Goal: Task Accomplishment & Management: Manage account settings

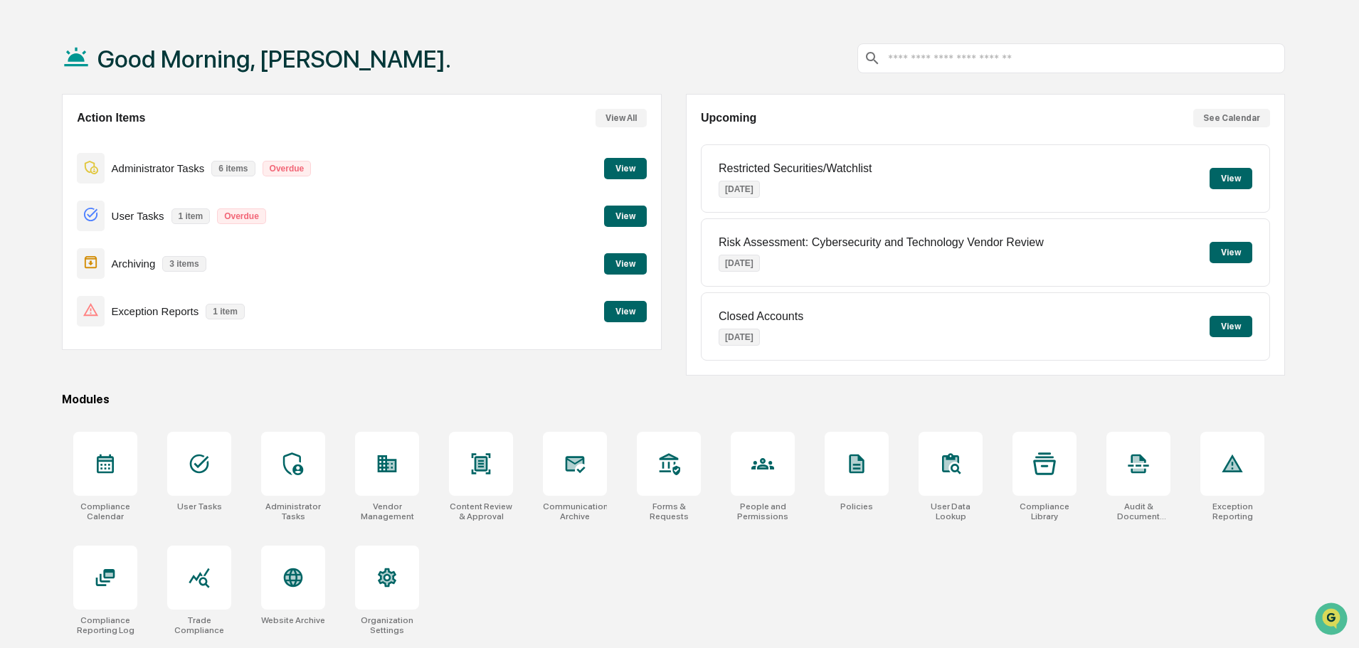
scroll to position [68, 0]
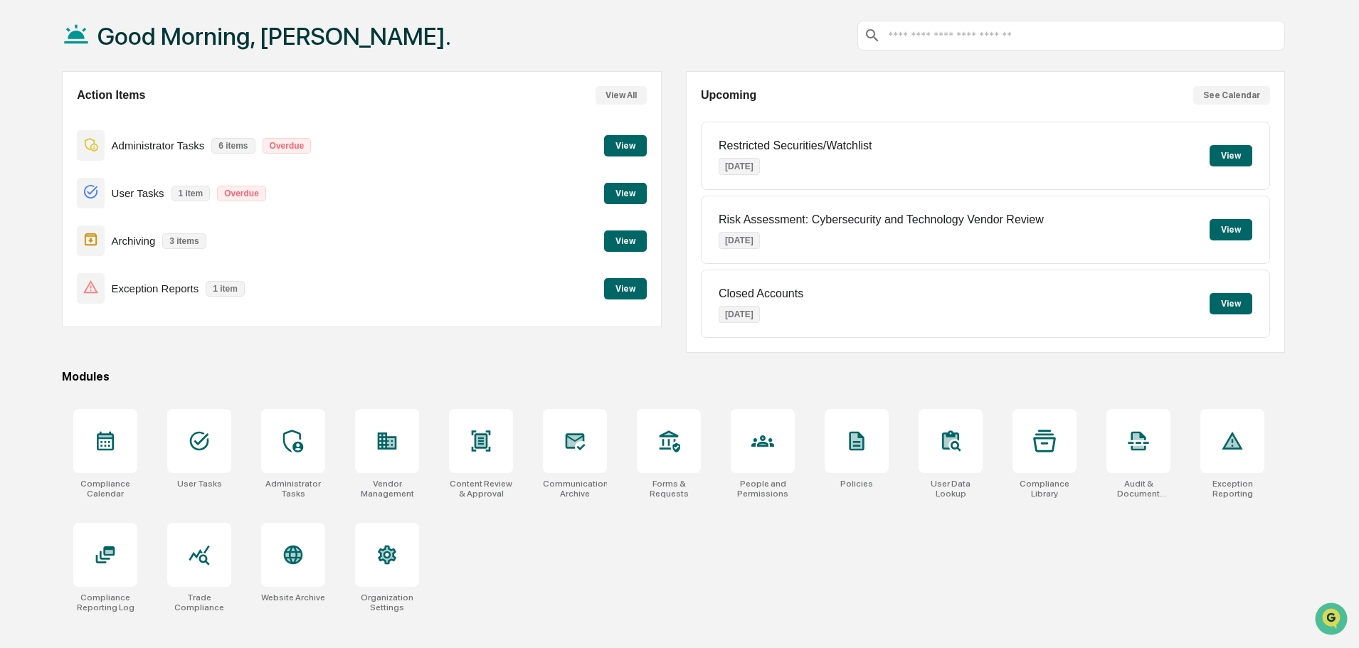
click at [614, 288] on button "View" at bounding box center [625, 288] width 43 height 21
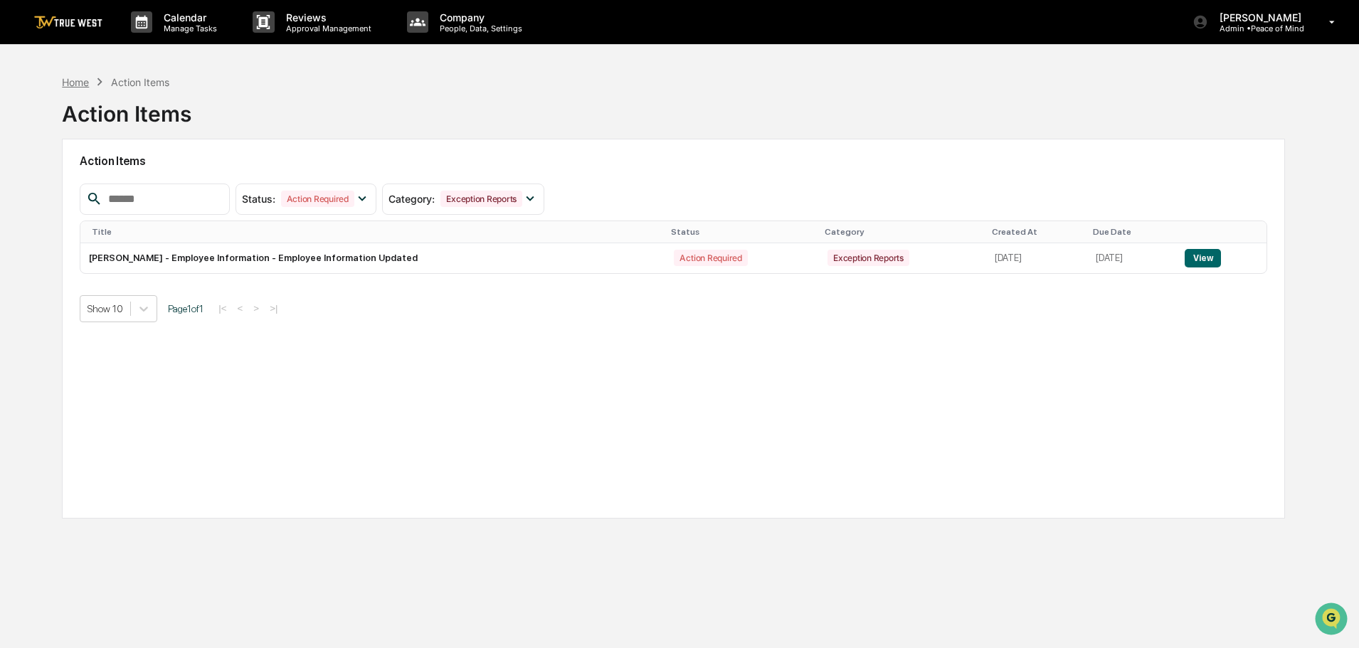
click at [75, 85] on div "Home" at bounding box center [75, 82] width 27 height 12
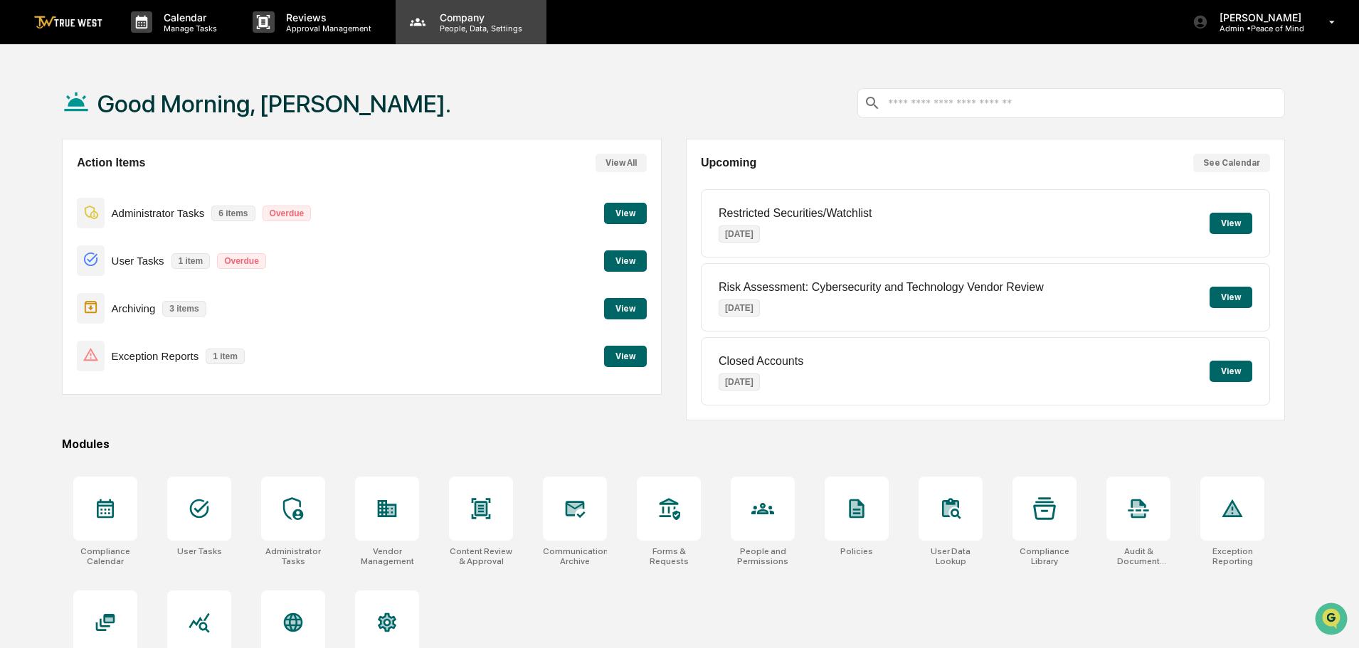
click at [464, 25] on p "People, Data, Settings" at bounding box center [478, 28] width 101 height 10
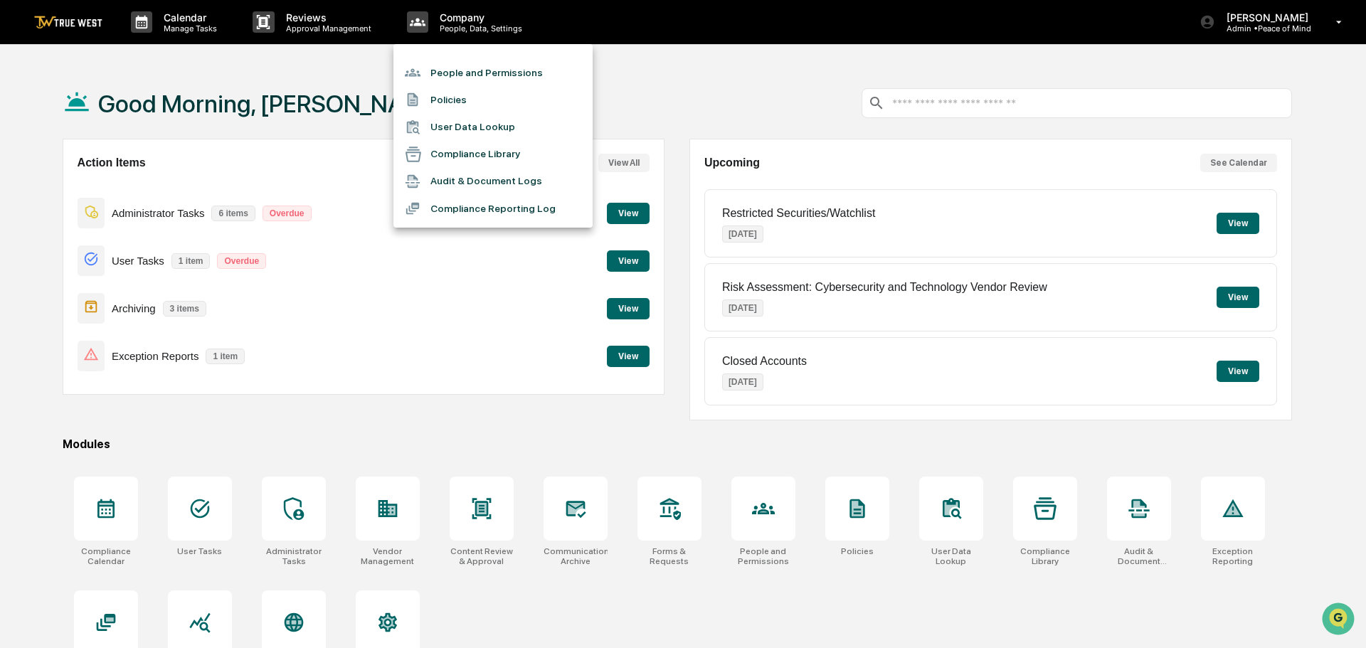
click at [462, 71] on li "People and Permissions" at bounding box center [493, 72] width 199 height 27
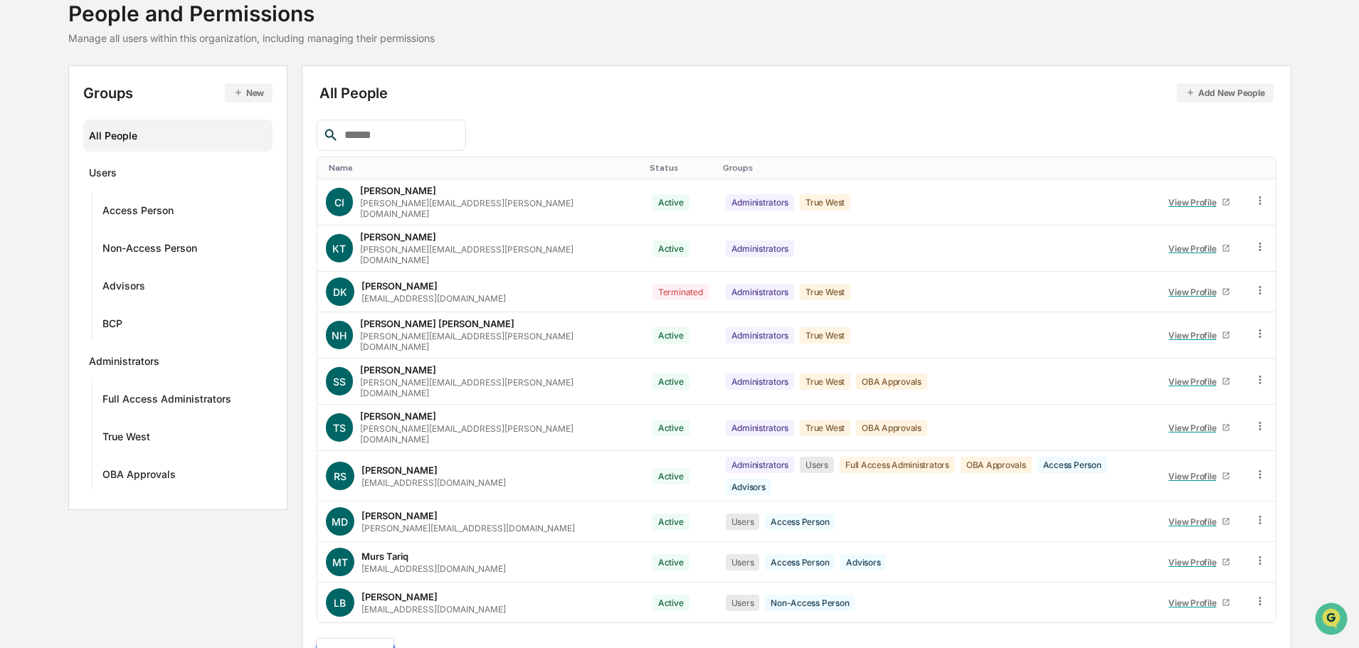
scroll to position [205, 0]
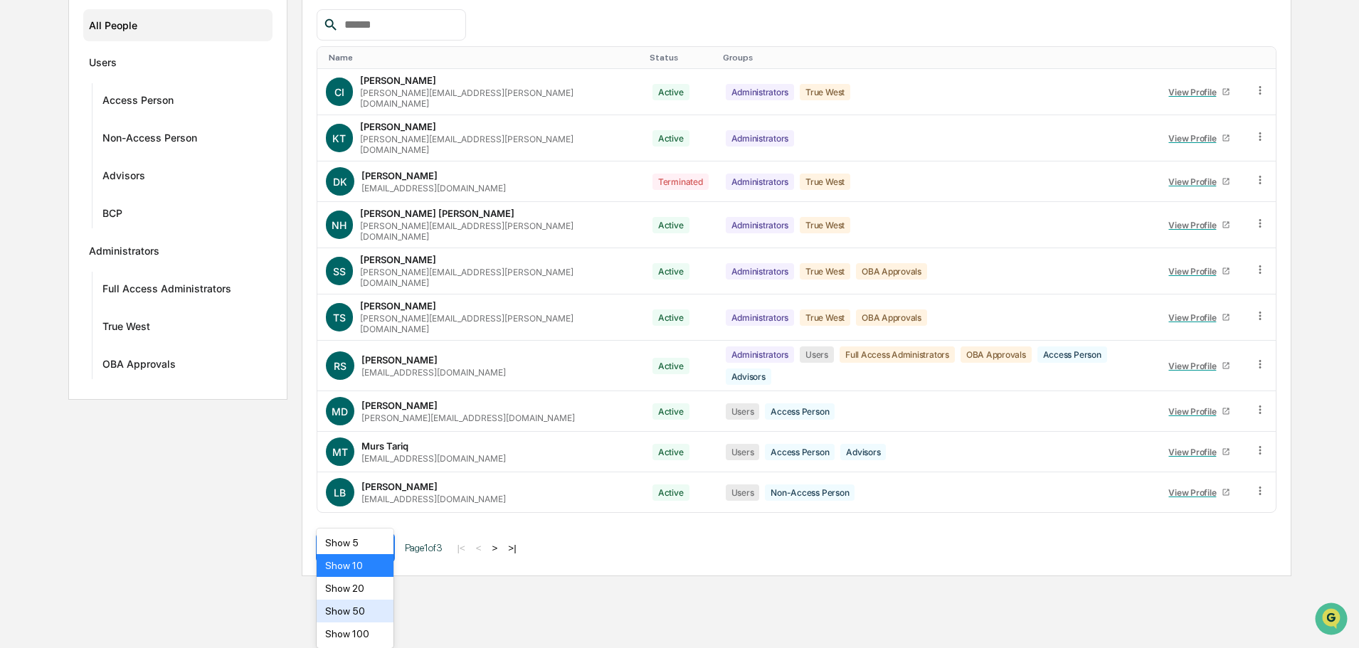
click at [374, 576] on body "Calendar Manage Tasks Reviews Approval Management Company People, Data, Setting…" at bounding box center [679, 185] width 1359 height 781
click at [352, 613] on div "Show 50" at bounding box center [356, 611] width 78 height 23
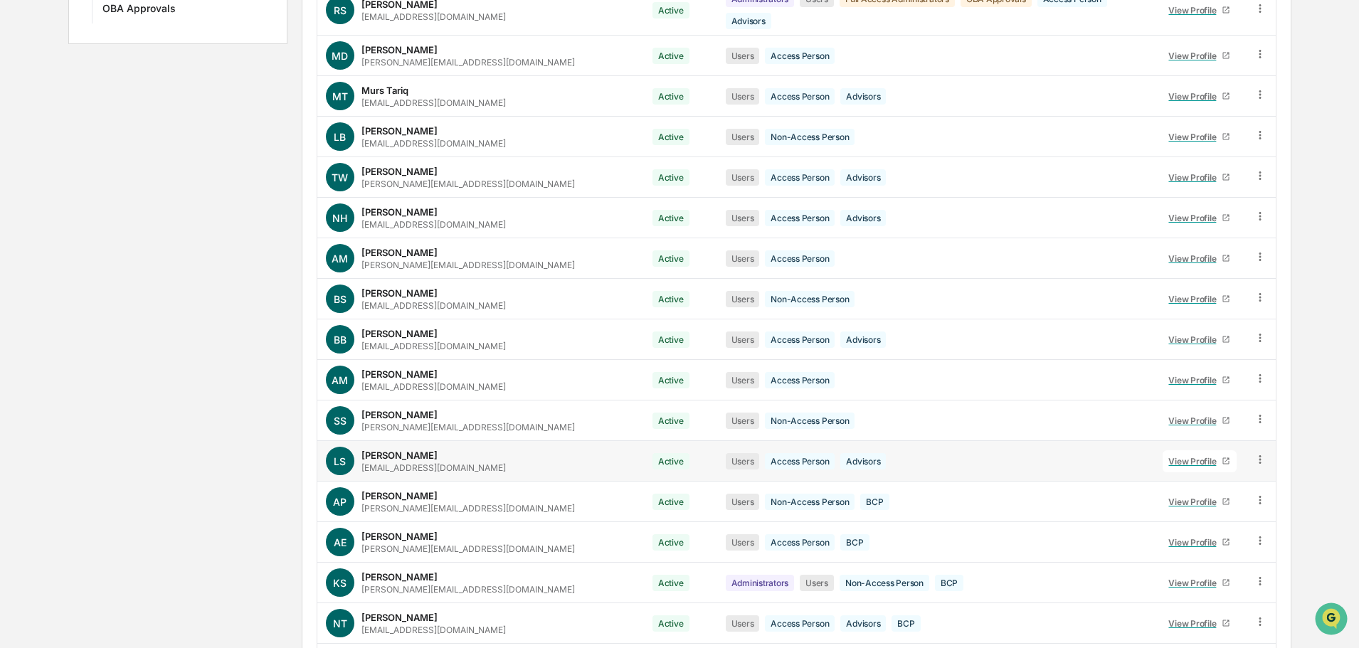
scroll to position [622, 0]
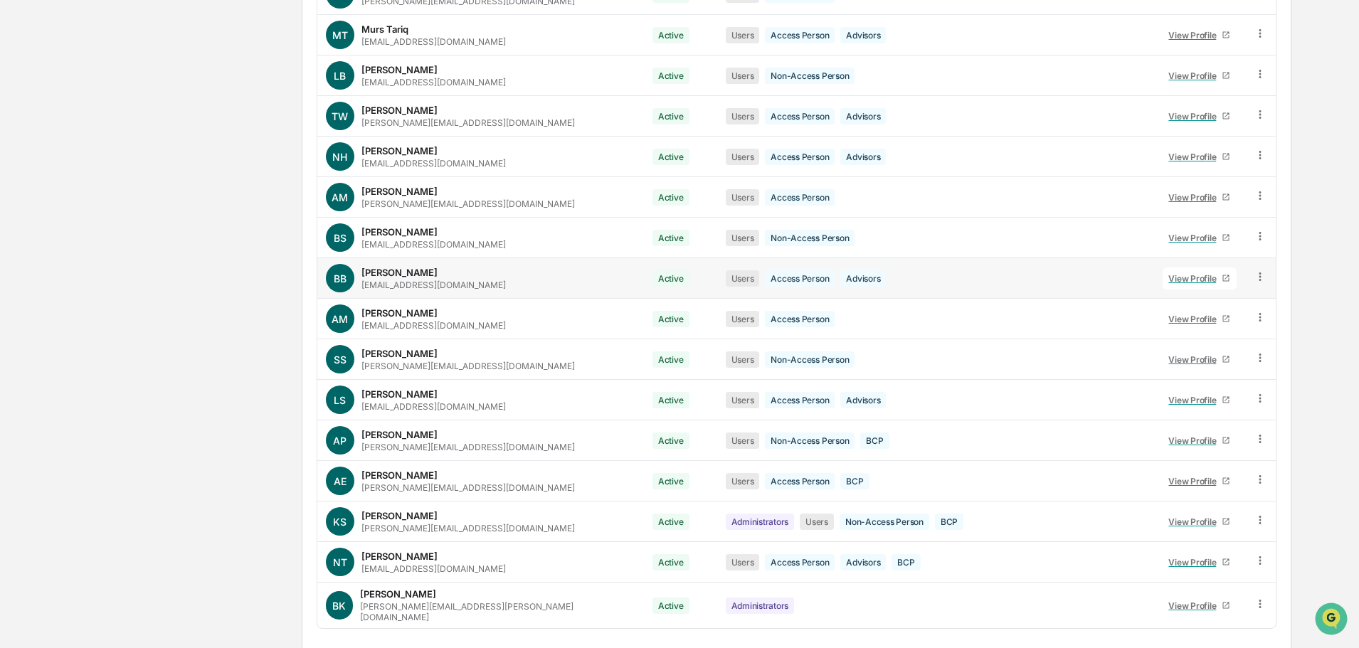
click at [1186, 273] on div "View Profile" at bounding box center [1195, 278] width 53 height 11
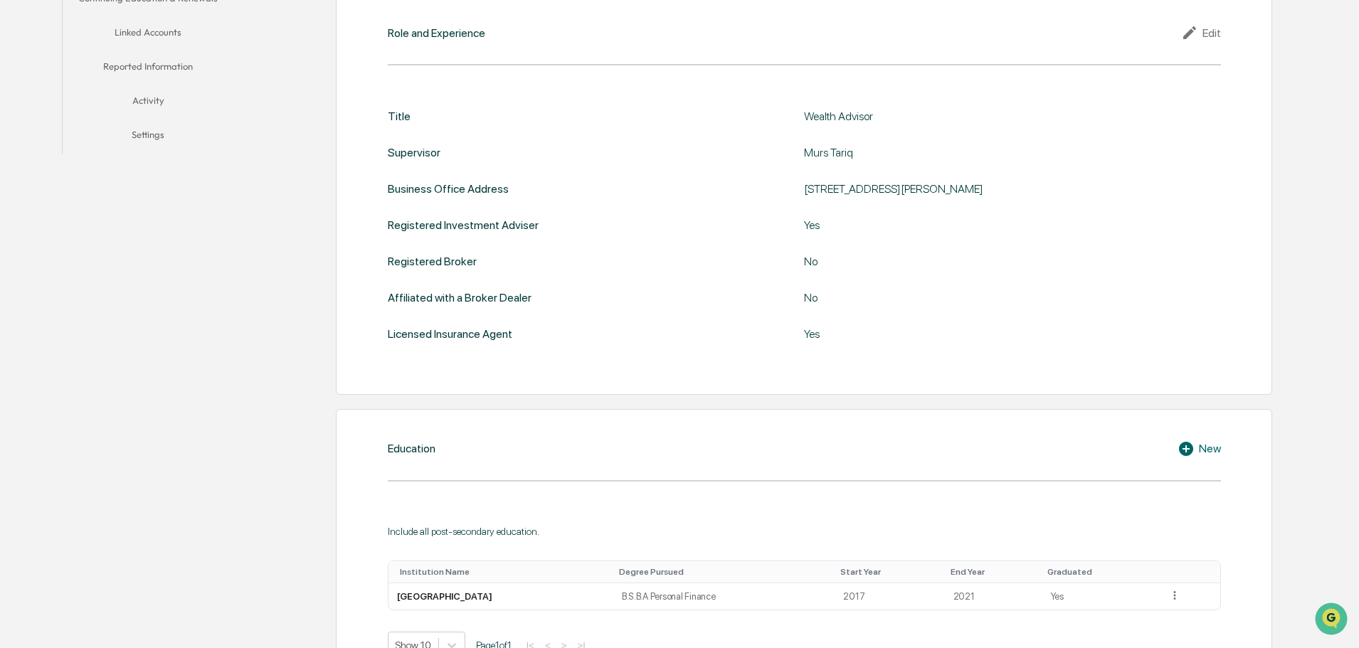
scroll to position [337, 0]
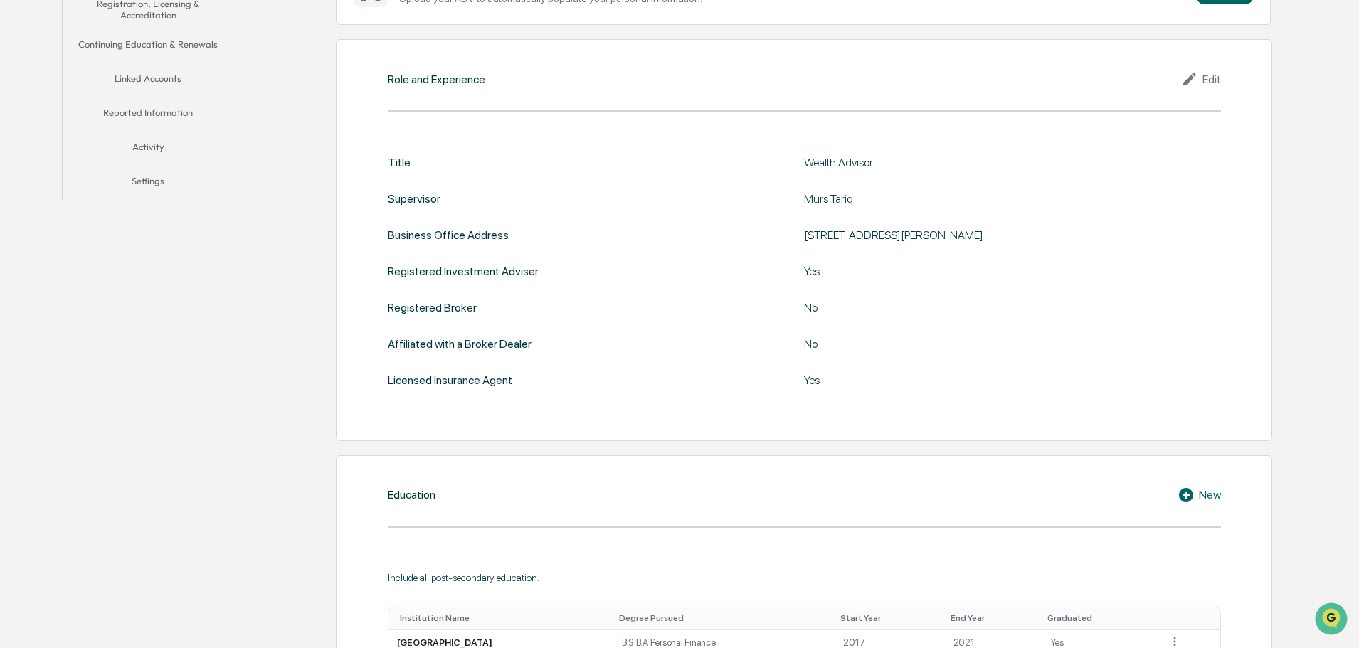
click at [128, 78] on button "Linked Accounts" at bounding box center [148, 81] width 171 height 34
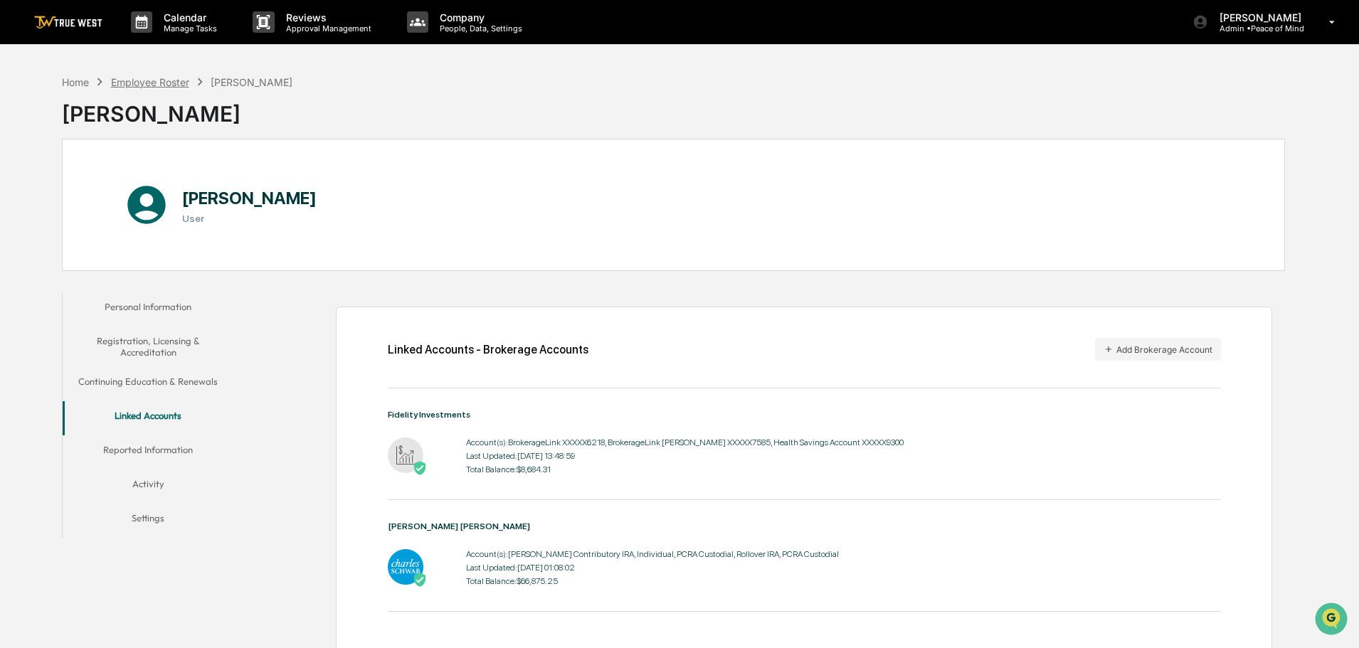
click at [168, 86] on div "Employee Roster" at bounding box center [150, 82] width 78 height 12
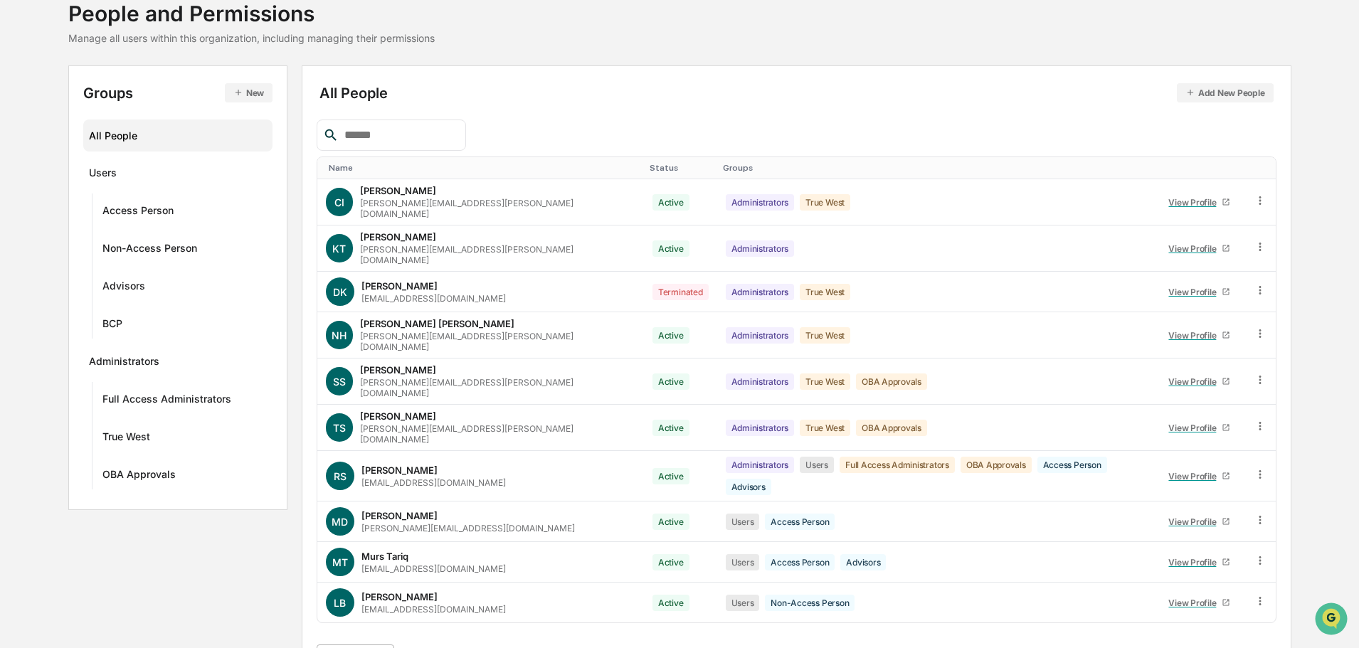
scroll to position [205, 0]
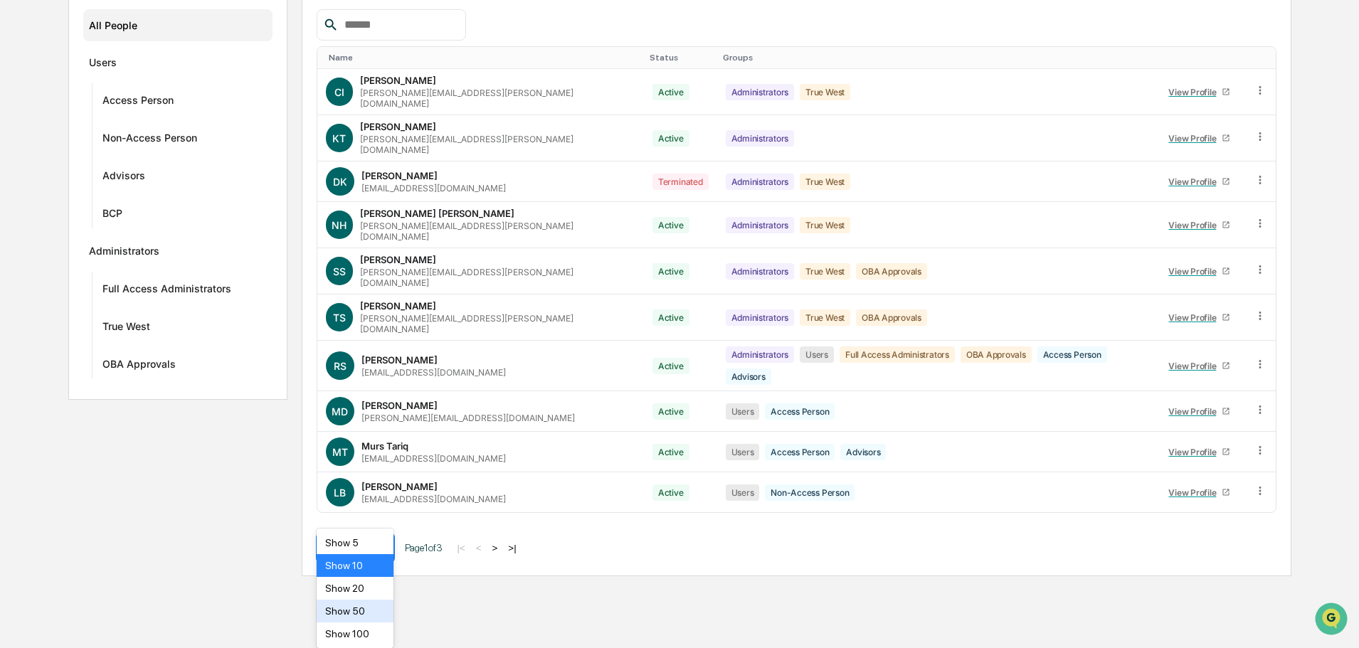
click at [377, 576] on body "Calendar Manage Tasks Reviews Approval Management Company People, Data, Setting…" at bounding box center [679, 185] width 1359 height 781
click at [354, 636] on div "Show 100" at bounding box center [356, 634] width 78 height 23
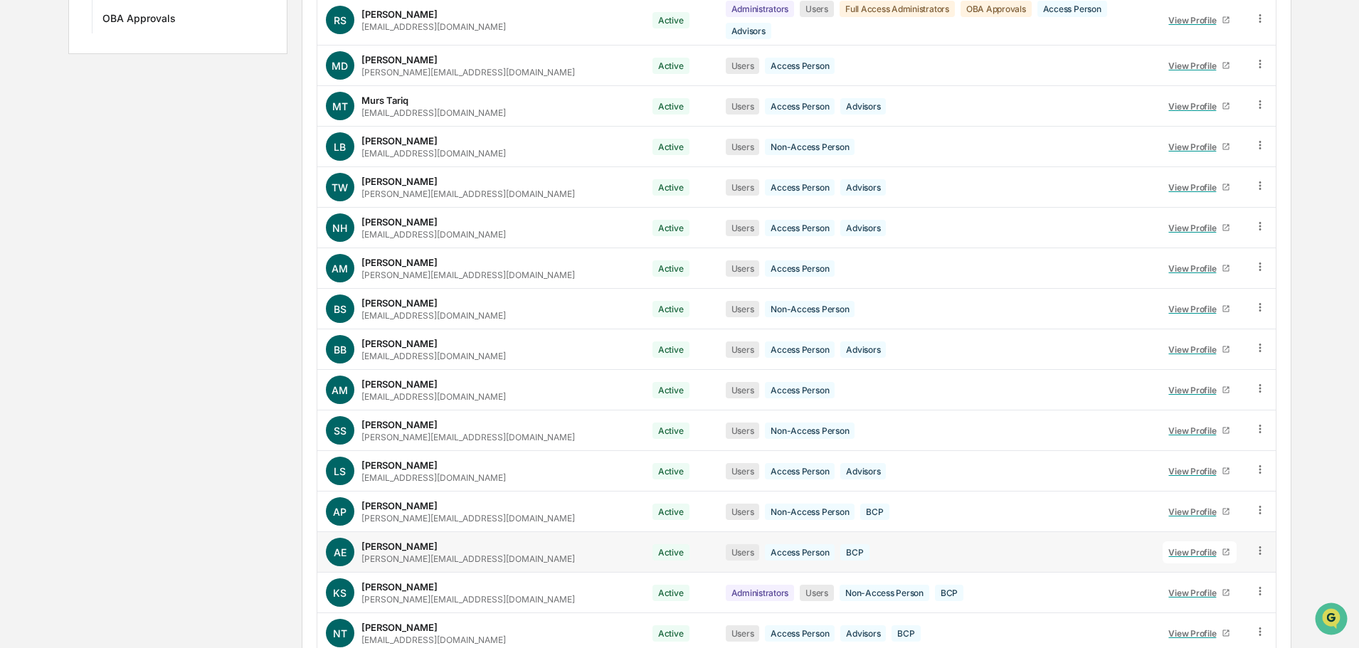
scroll to position [622, 0]
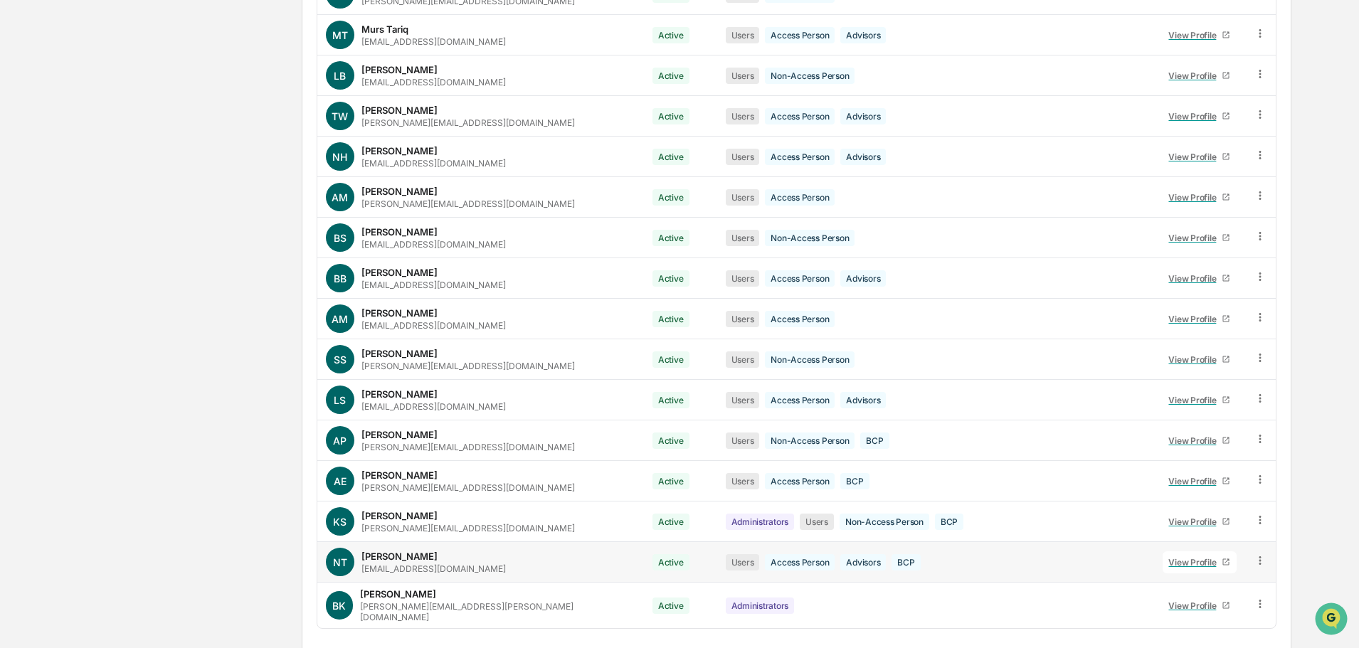
click at [1190, 557] on div "View Profile" at bounding box center [1195, 562] width 53 height 11
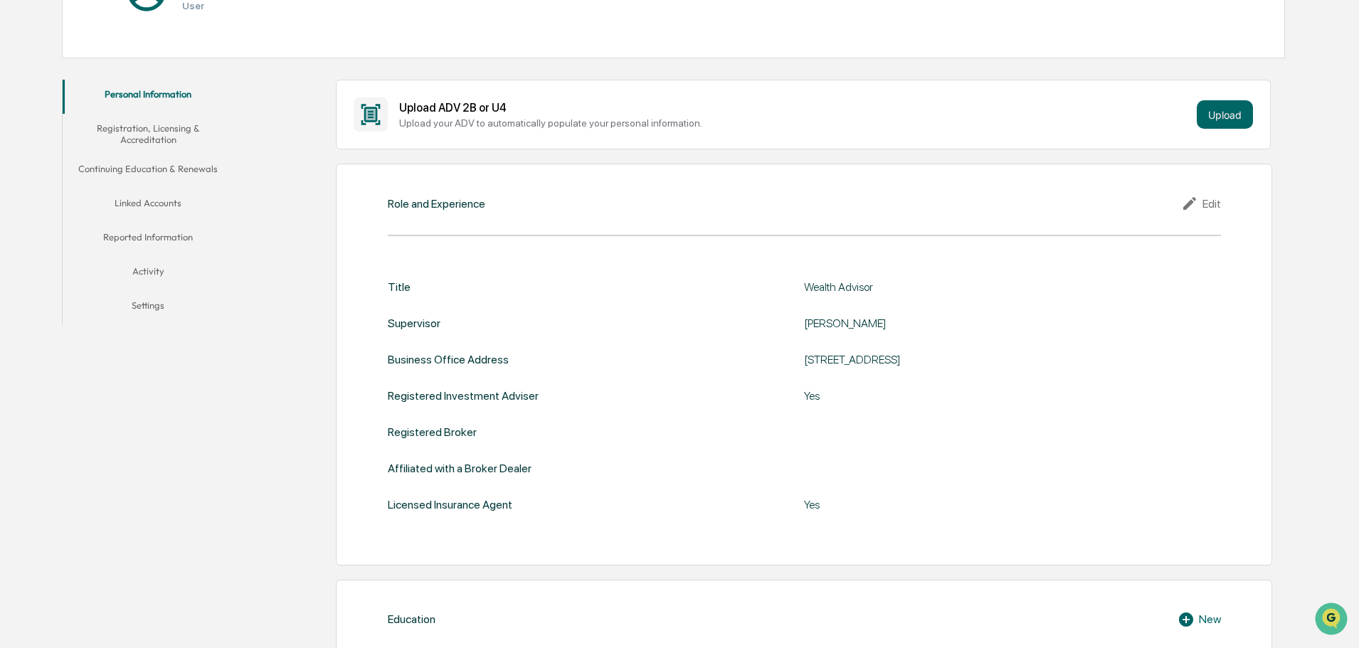
scroll to position [195, 0]
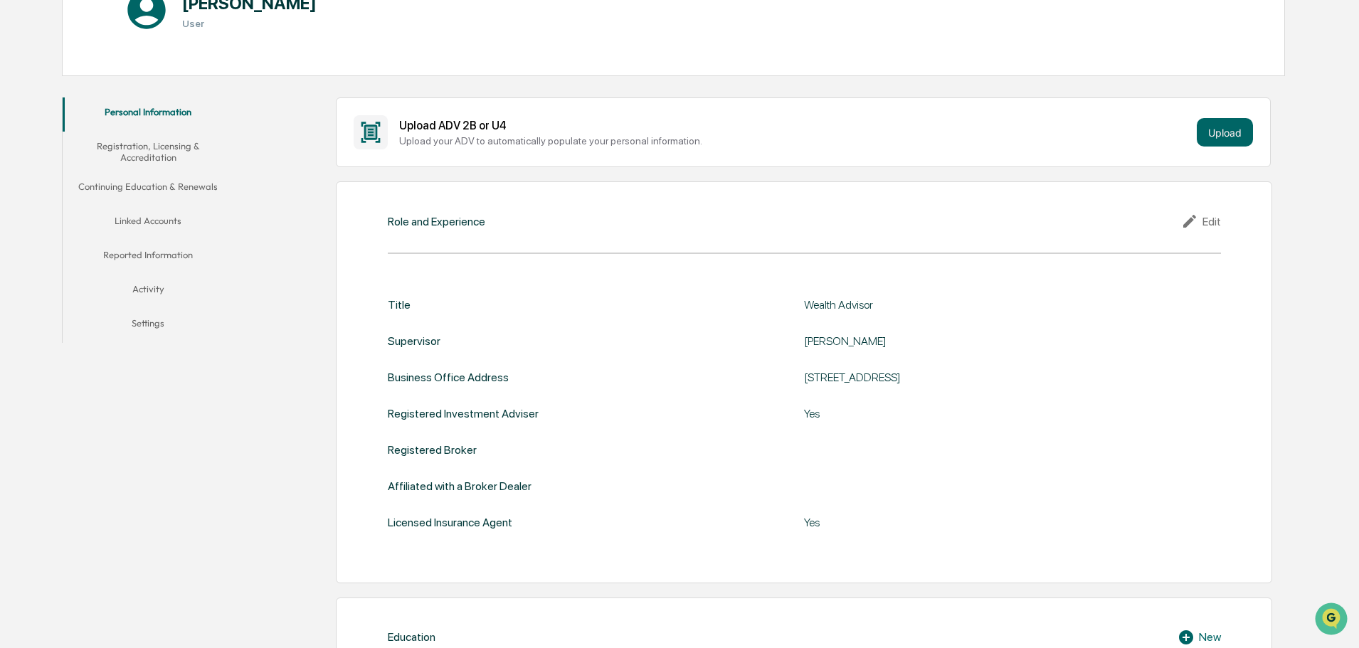
click at [130, 213] on button "Linked Accounts" at bounding box center [148, 223] width 171 height 34
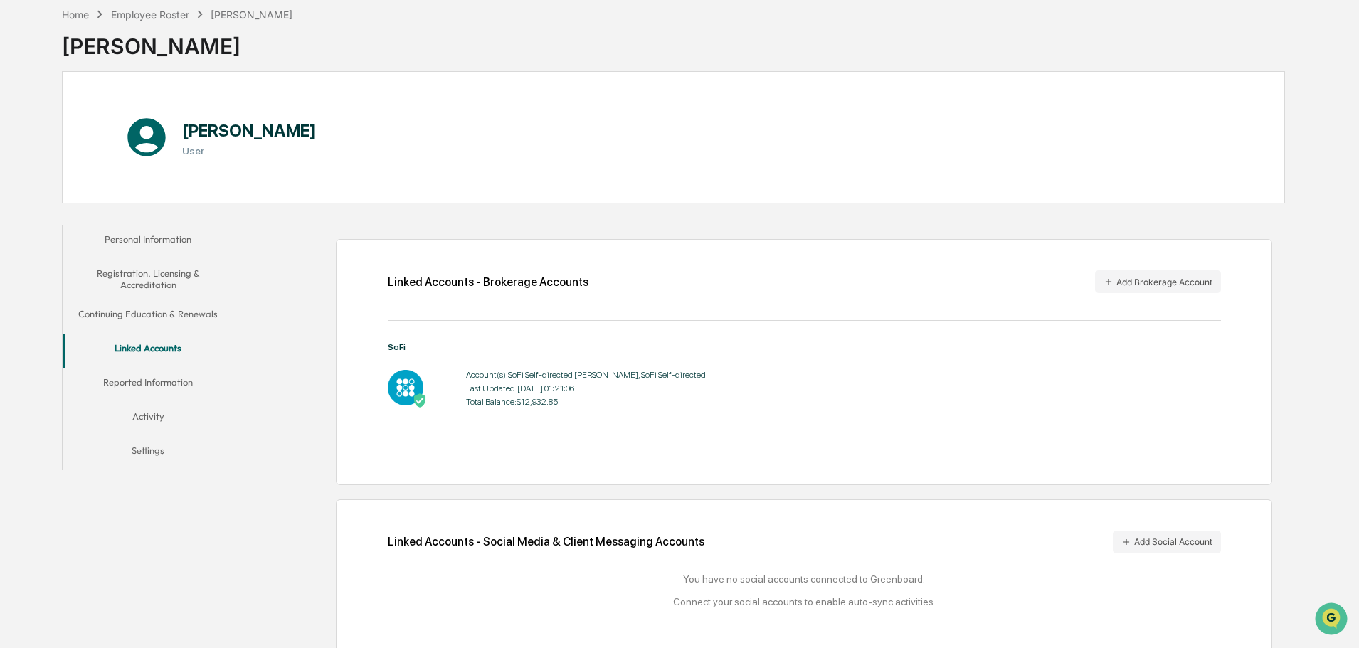
scroll to position [80, 0]
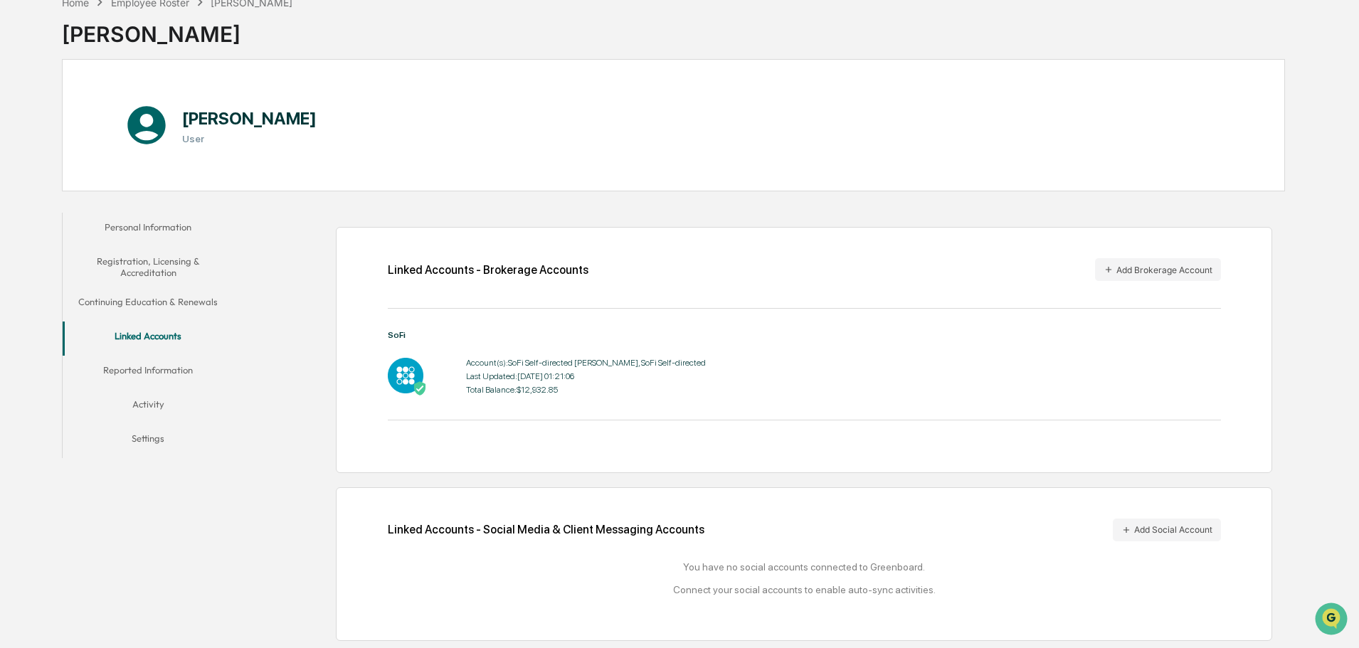
click at [162, 225] on button "Personal Information" at bounding box center [148, 230] width 171 height 34
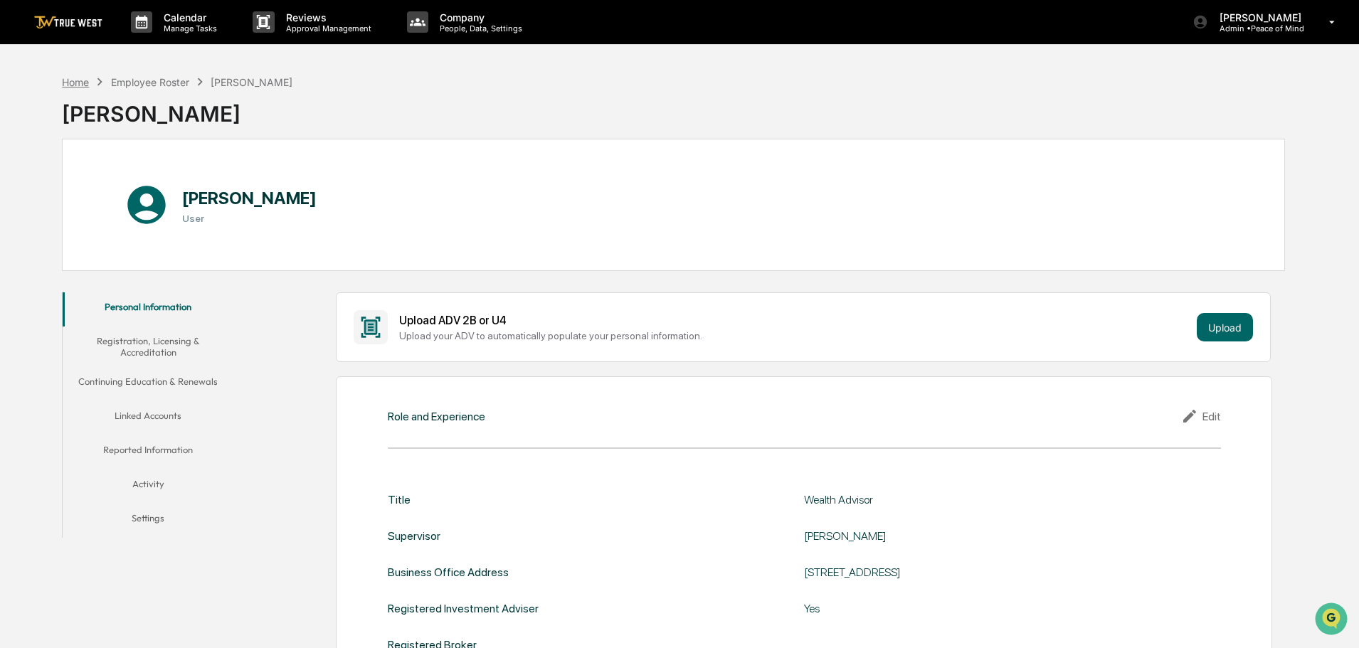
click at [70, 83] on div "Home" at bounding box center [75, 82] width 27 height 12
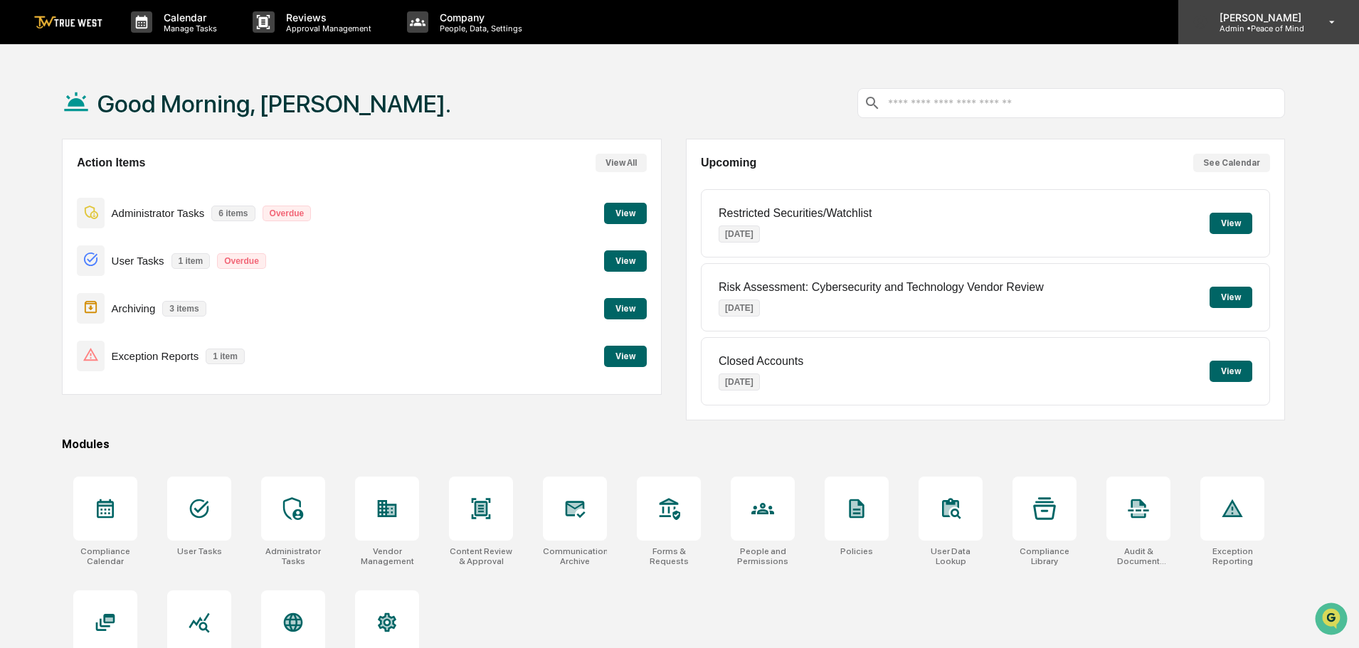
click at [1261, 33] on p "Admin • Peace of Mind" at bounding box center [1258, 28] width 100 height 10
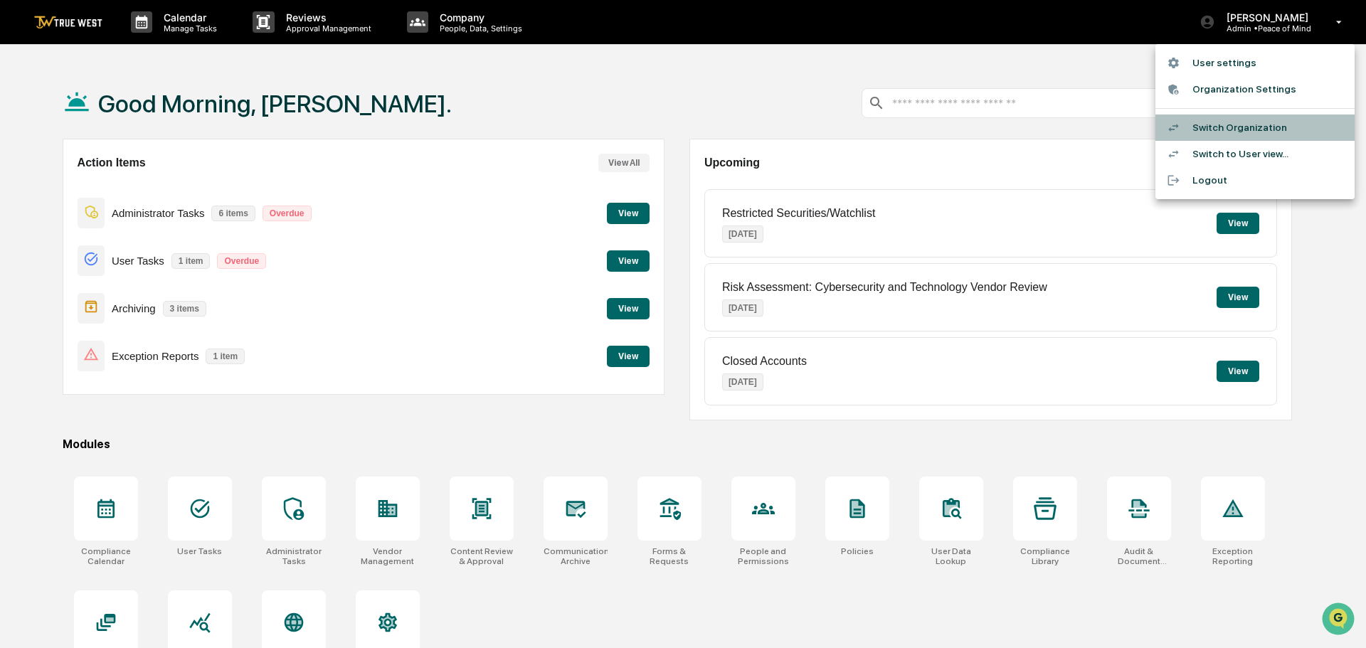
click at [1246, 125] on li "Switch Organization" at bounding box center [1255, 128] width 199 height 26
